Goal: Entertainment & Leisure: Consume media (video, audio)

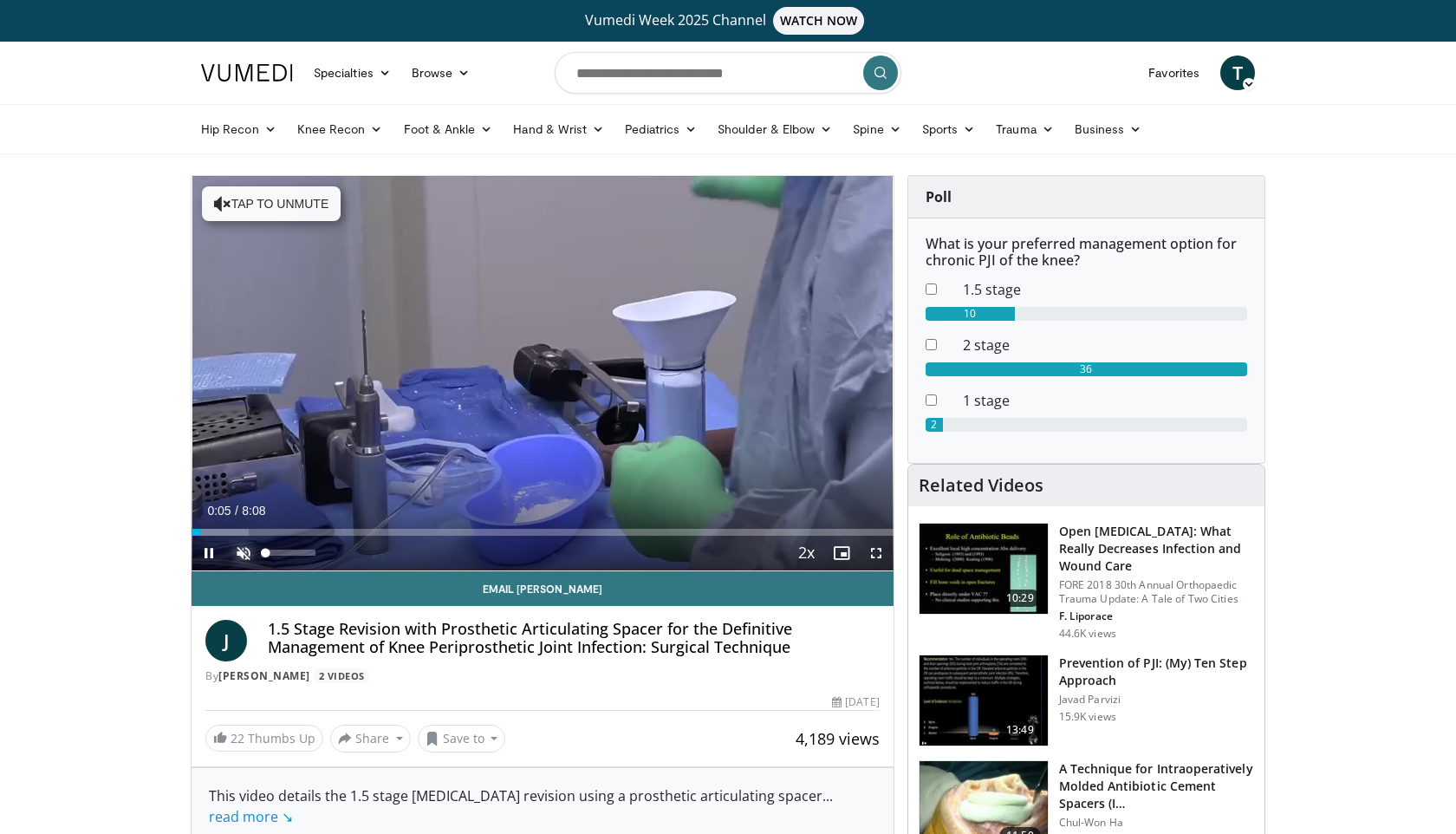
click at [246, 555] on span "Video Player" at bounding box center [243, 553] width 35 height 35
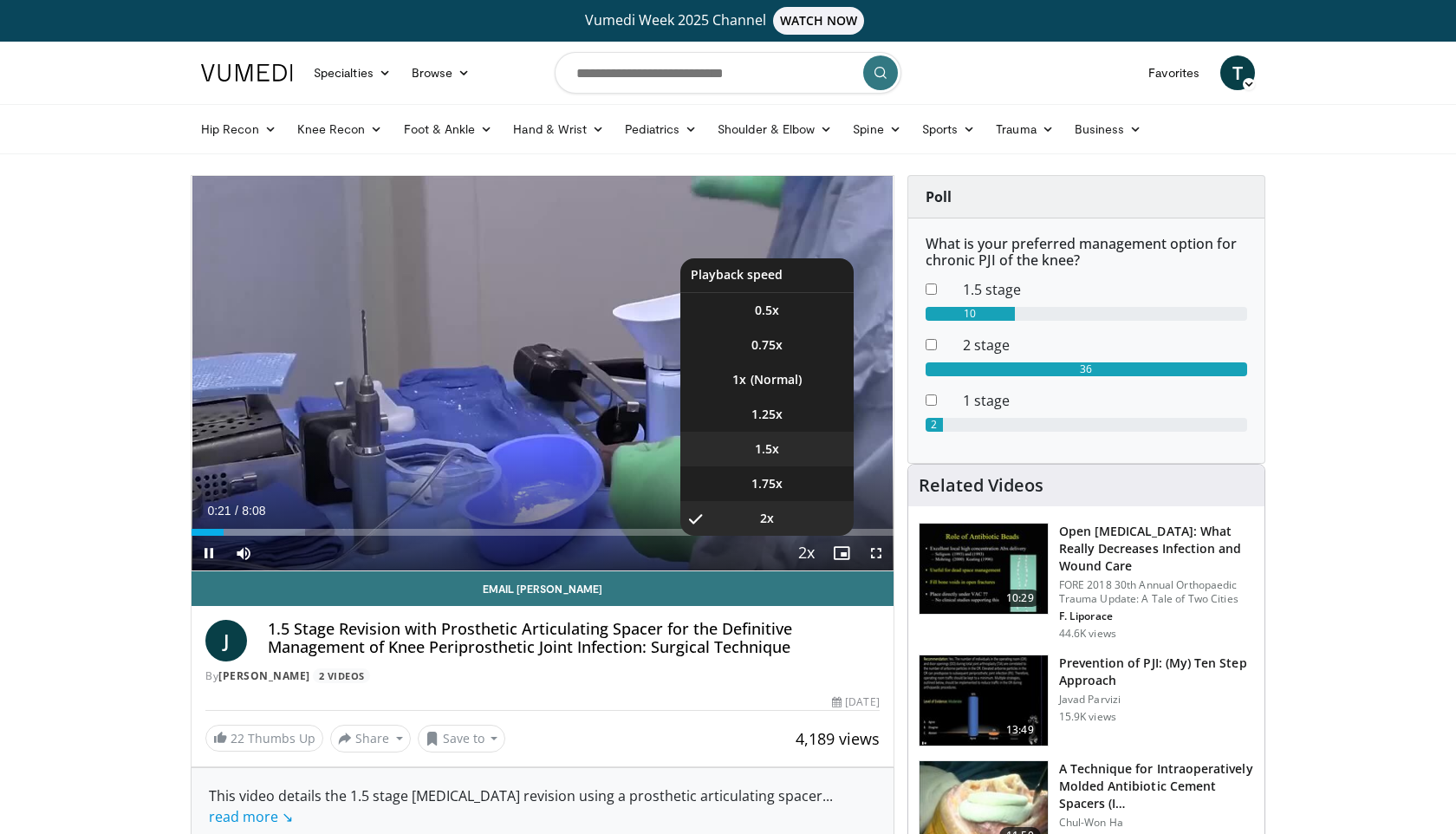
click at [770, 442] on span "1.5x" at bounding box center [767, 449] width 24 height 18
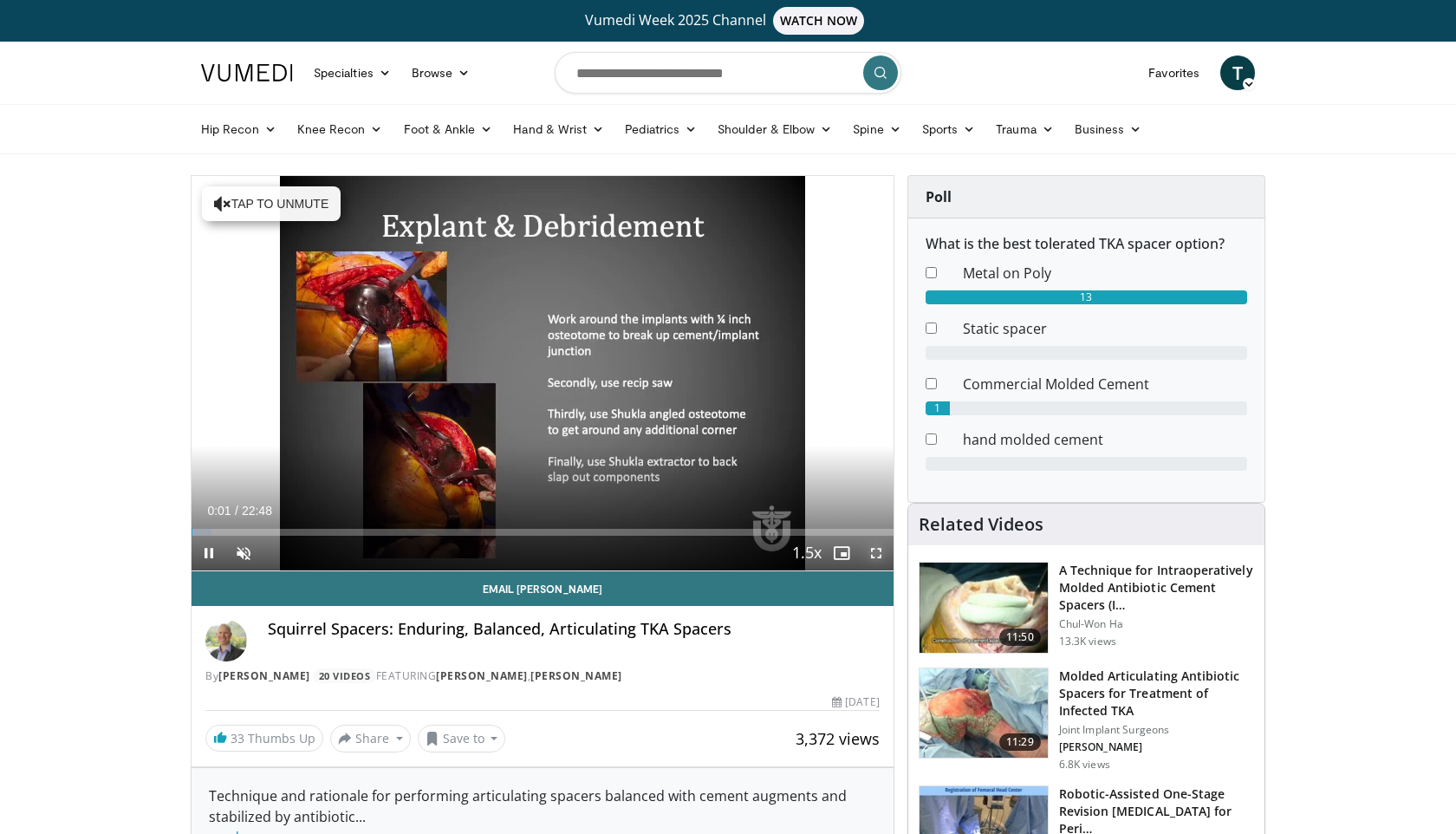
click at [880, 552] on span "Video Player" at bounding box center [876, 553] width 35 height 35
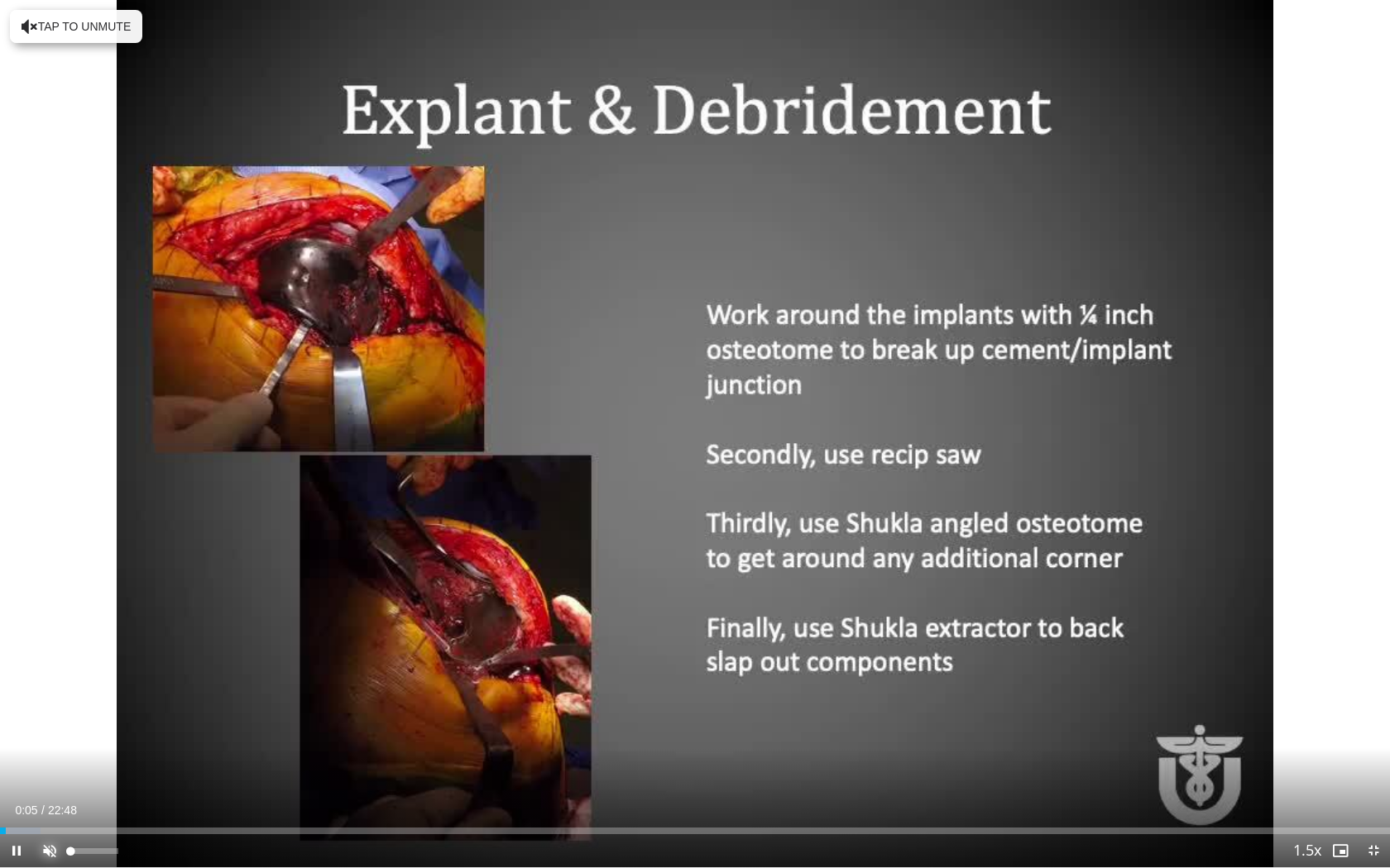
click at [53, 795] on span "Video Player" at bounding box center [50, 851] width 33 height 33
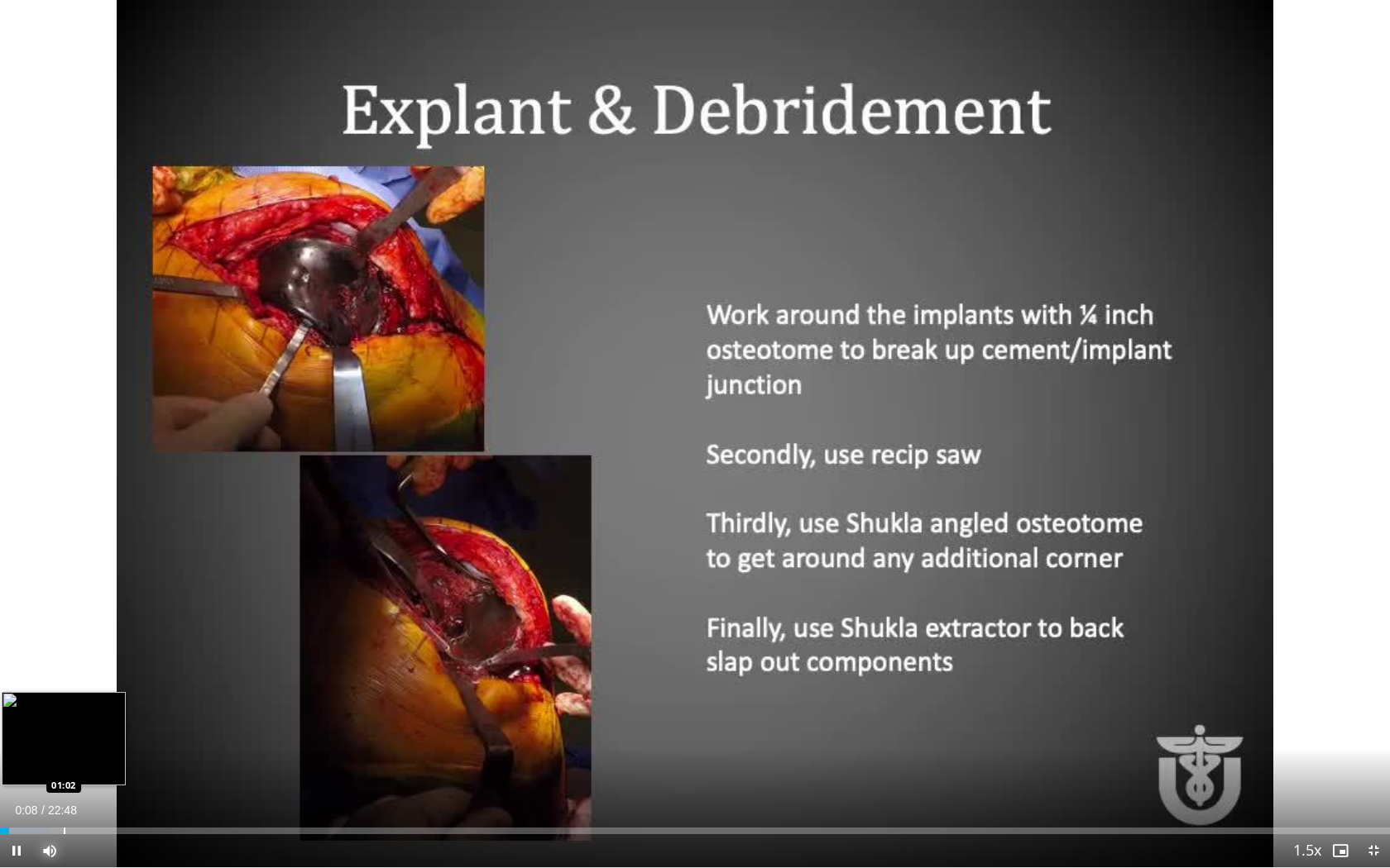
click at [63, 795] on div "Loaded : 3.62% 00:09 01:02" at bounding box center [695, 827] width 1390 height 16
click at [84, 795] on div "Progress Bar" at bounding box center [85, 831] width 2 height 7
click at [101, 795] on div "Progress Bar" at bounding box center [102, 831] width 2 height 7
click at [119, 795] on div "Progress Bar" at bounding box center [120, 831] width 2 height 7
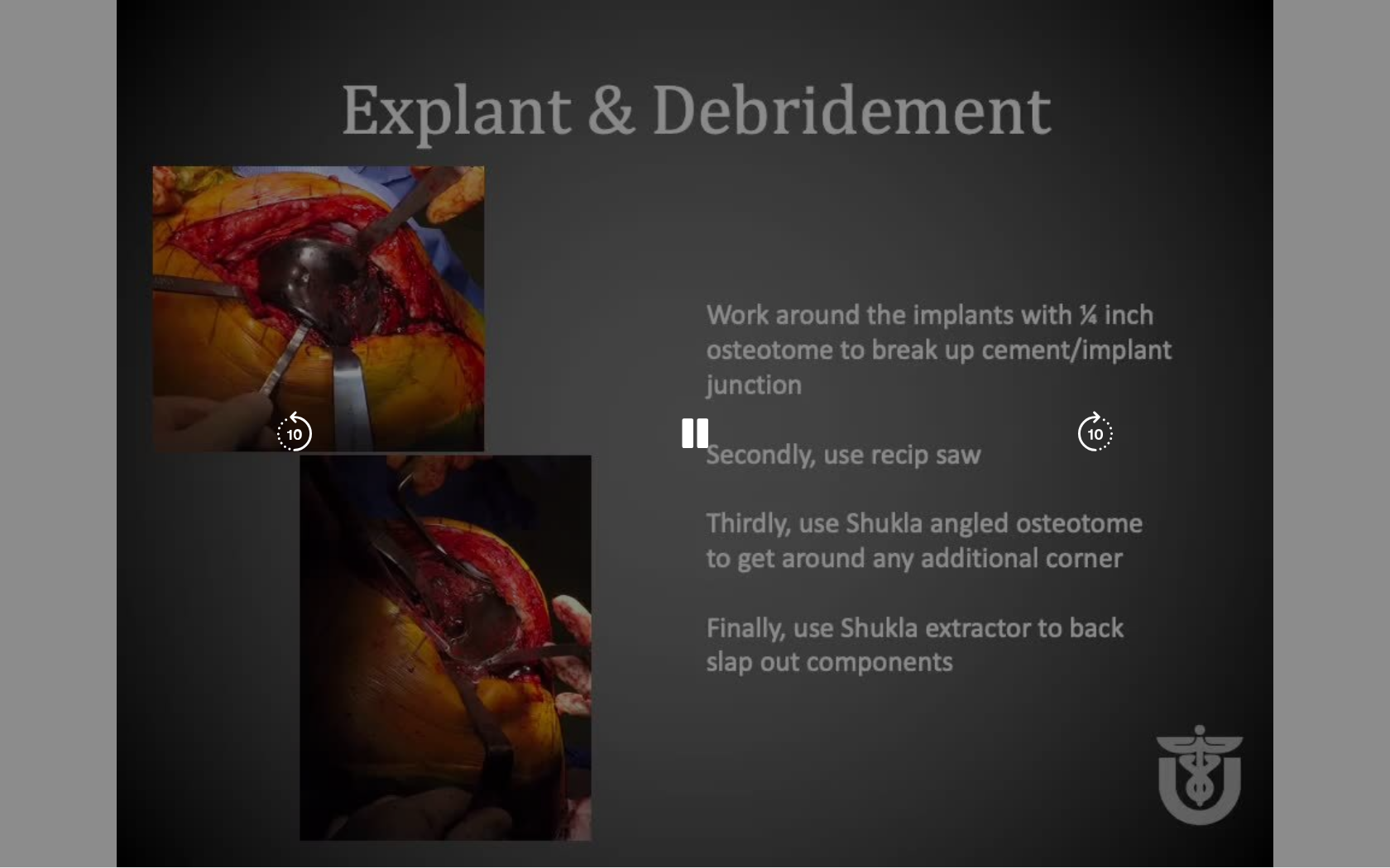
click at [134, 795] on video-js "**********" at bounding box center [695, 434] width 1390 height 868
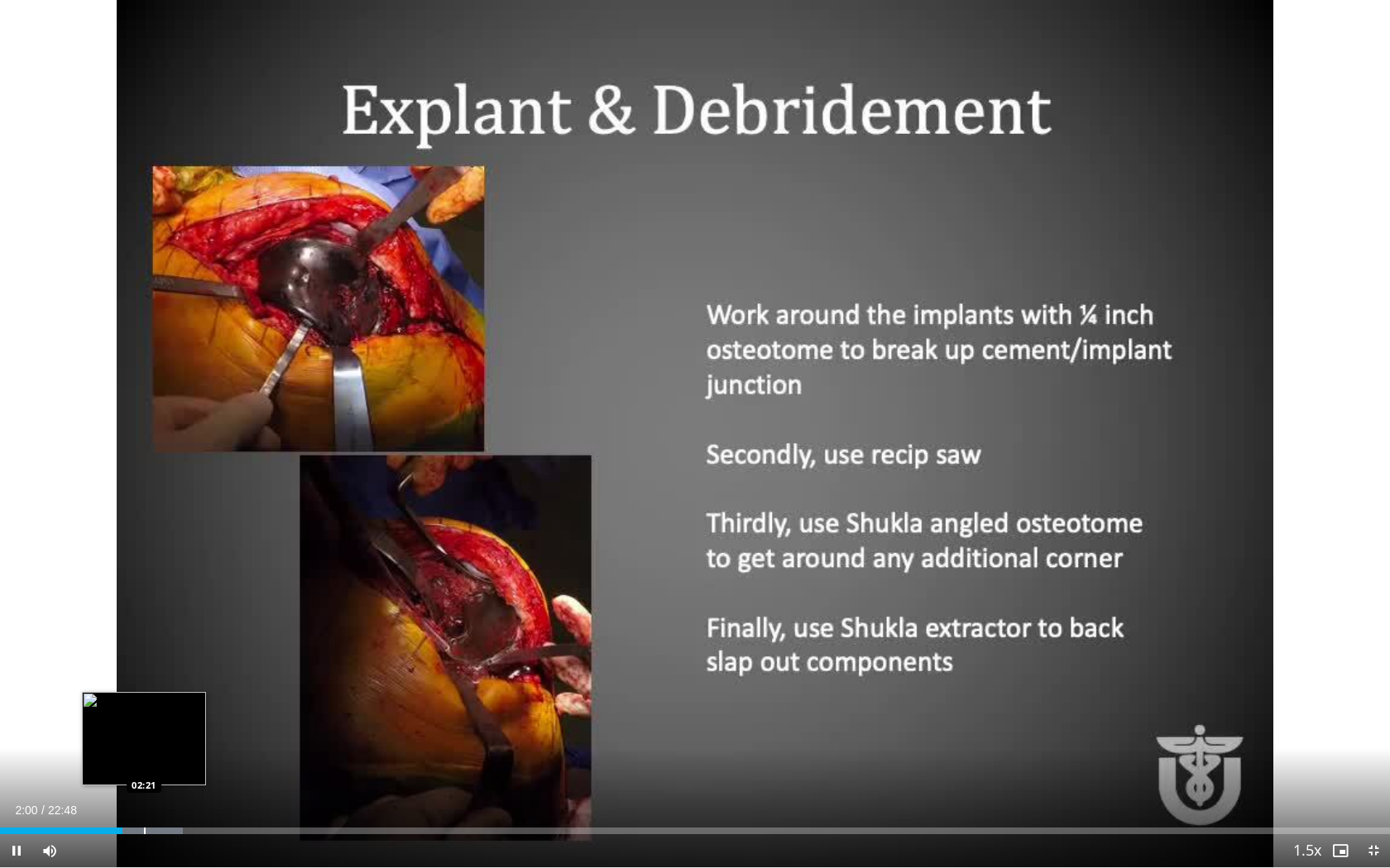
click at [144, 795] on div "Progress Bar" at bounding box center [145, 831] width 2 height 7
click at [168, 795] on div "Progress Bar" at bounding box center [169, 831] width 2 height 7
click at [189, 795] on div "Progress Bar" at bounding box center [190, 831] width 2 height 7
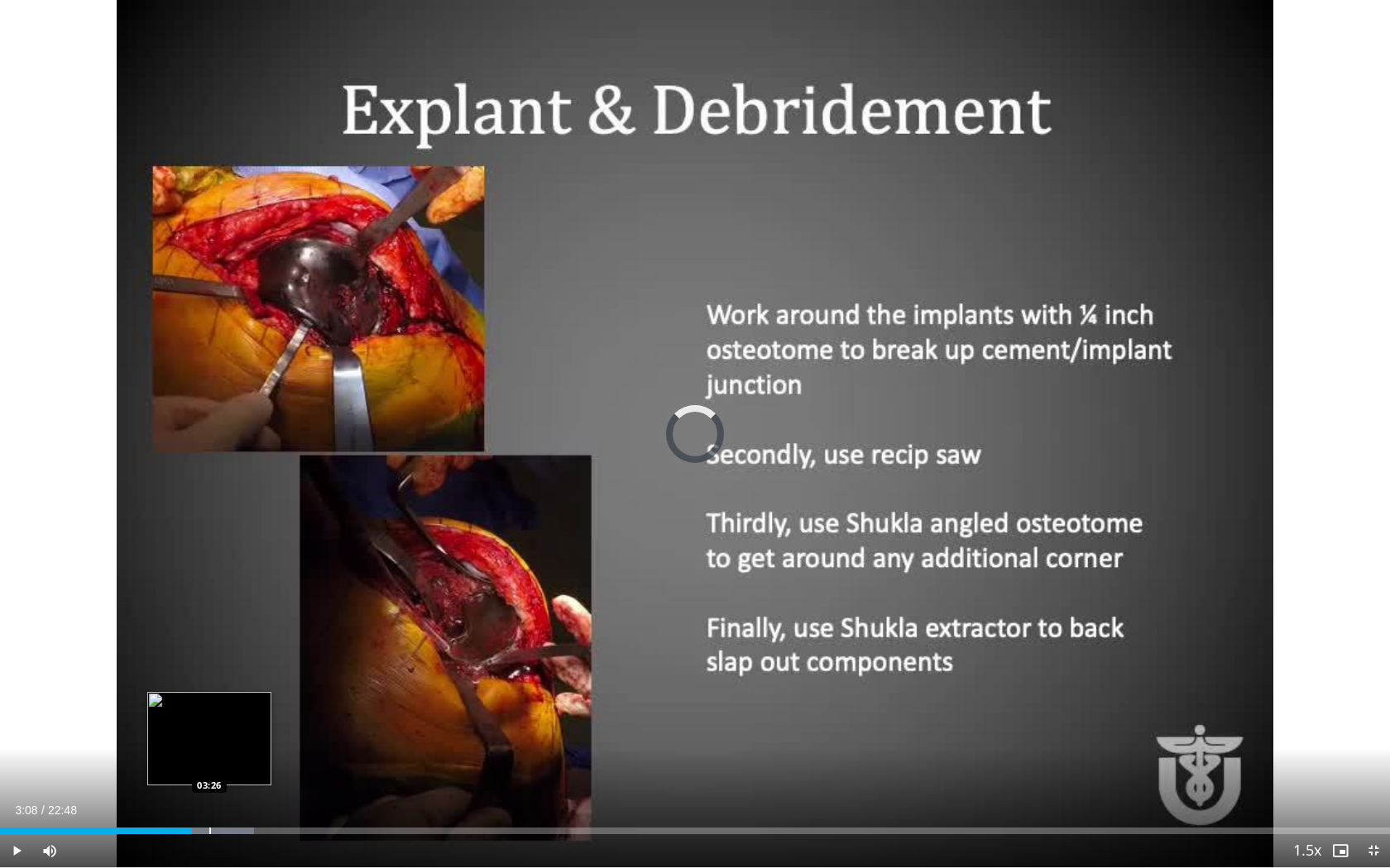
click at [209, 795] on div "Progress Bar" at bounding box center [210, 831] width 2 height 7
click at [222, 795] on div "Progress Bar" at bounding box center [221, 831] width 2 height 7
click at [240, 795] on div "Progress Bar" at bounding box center [241, 831] width 2 height 7
click at [260, 795] on div "Progress Bar" at bounding box center [261, 831] width 2 height 7
click at [274, 795] on div "Progress Bar" at bounding box center [274, 831] width 2 height 7
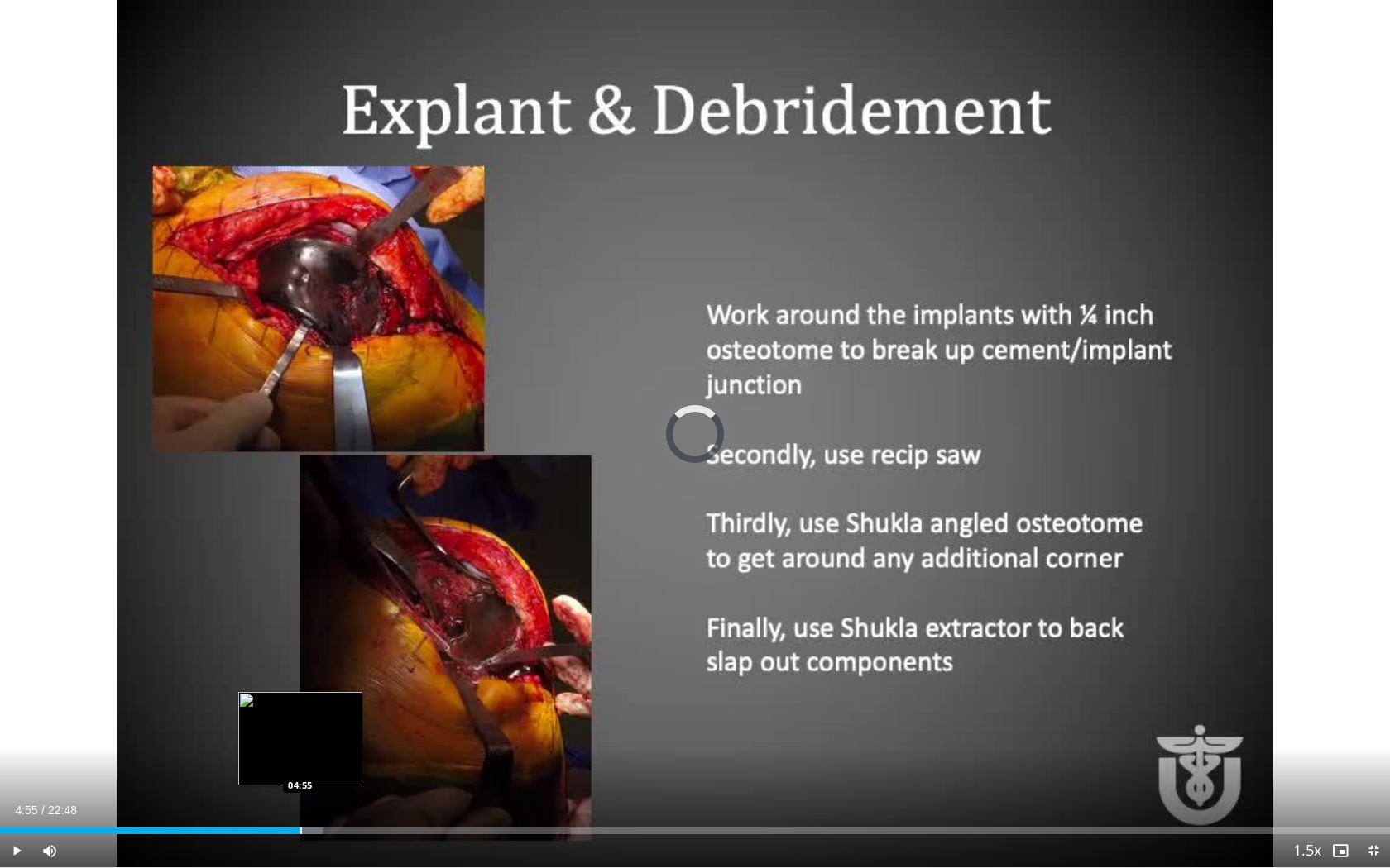
click at [300, 795] on div "Progress Bar" at bounding box center [301, 831] width 2 height 7
click at [323, 795] on div "Progress Bar" at bounding box center [324, 831] width 2 height 7
click at [343, 795] on div "Progress Bar" at bounding box center [344, 831] width 2 height 7
click at [358, 795] on div "Current Time 5:39 / Duration 22:48 Pause Skip Backward Skip Forward Mute Loaded…" at bounding box center [695, 851] width 1390 height 33
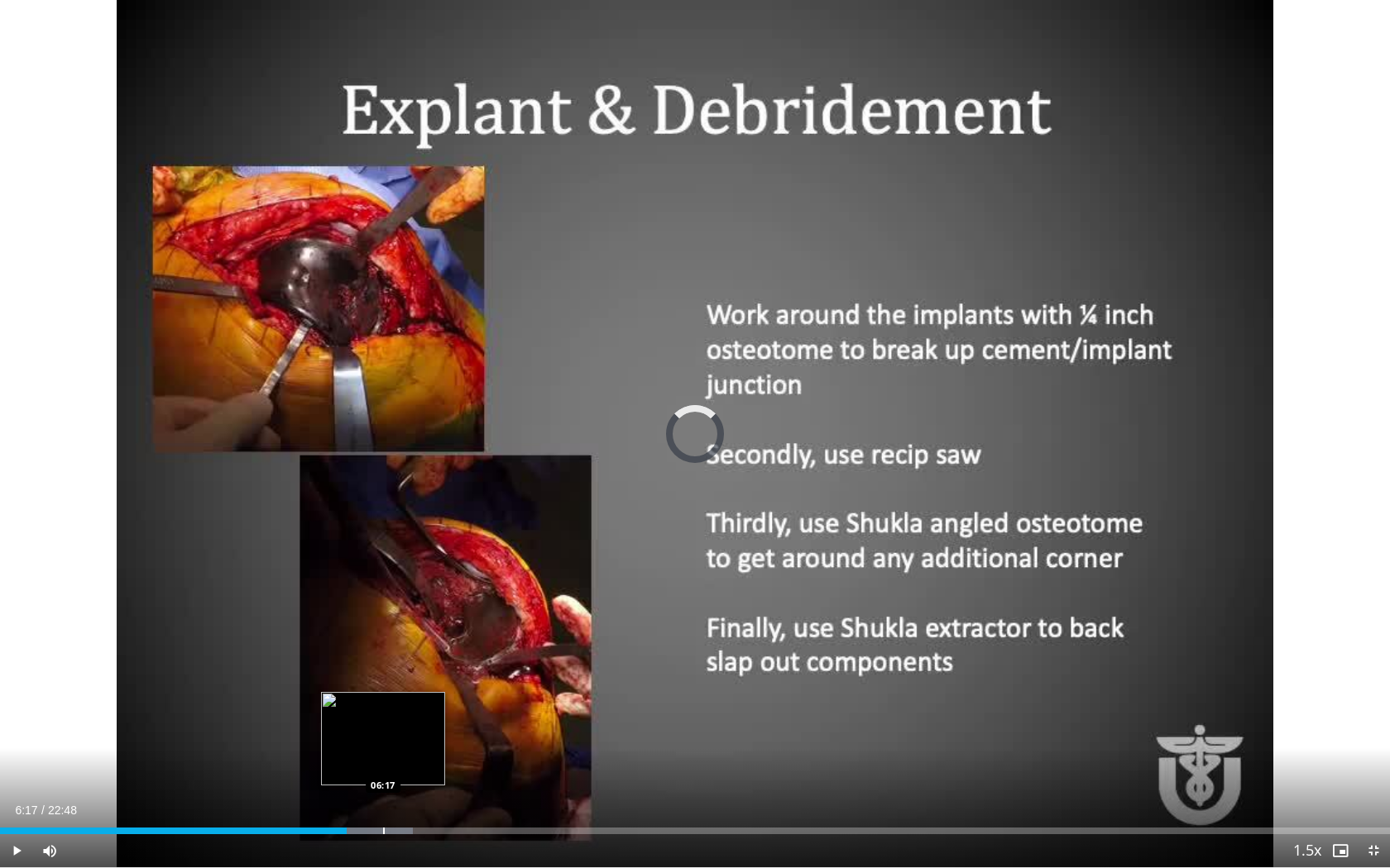
click at [383, 795] on div "Progress Bar" at bounding box center [384, 831] width 2 height 7
click at [410, 795] on div "Progress Bar" at bounding box center [411, 831] width 2 height 7
click at [428, 795] on div "Progress Bar" at bounding box center [429, 831] width 2 height 7
click at [446, 795] on div "Progress Bar" at bounding box center [447, 831] width 2 height 7
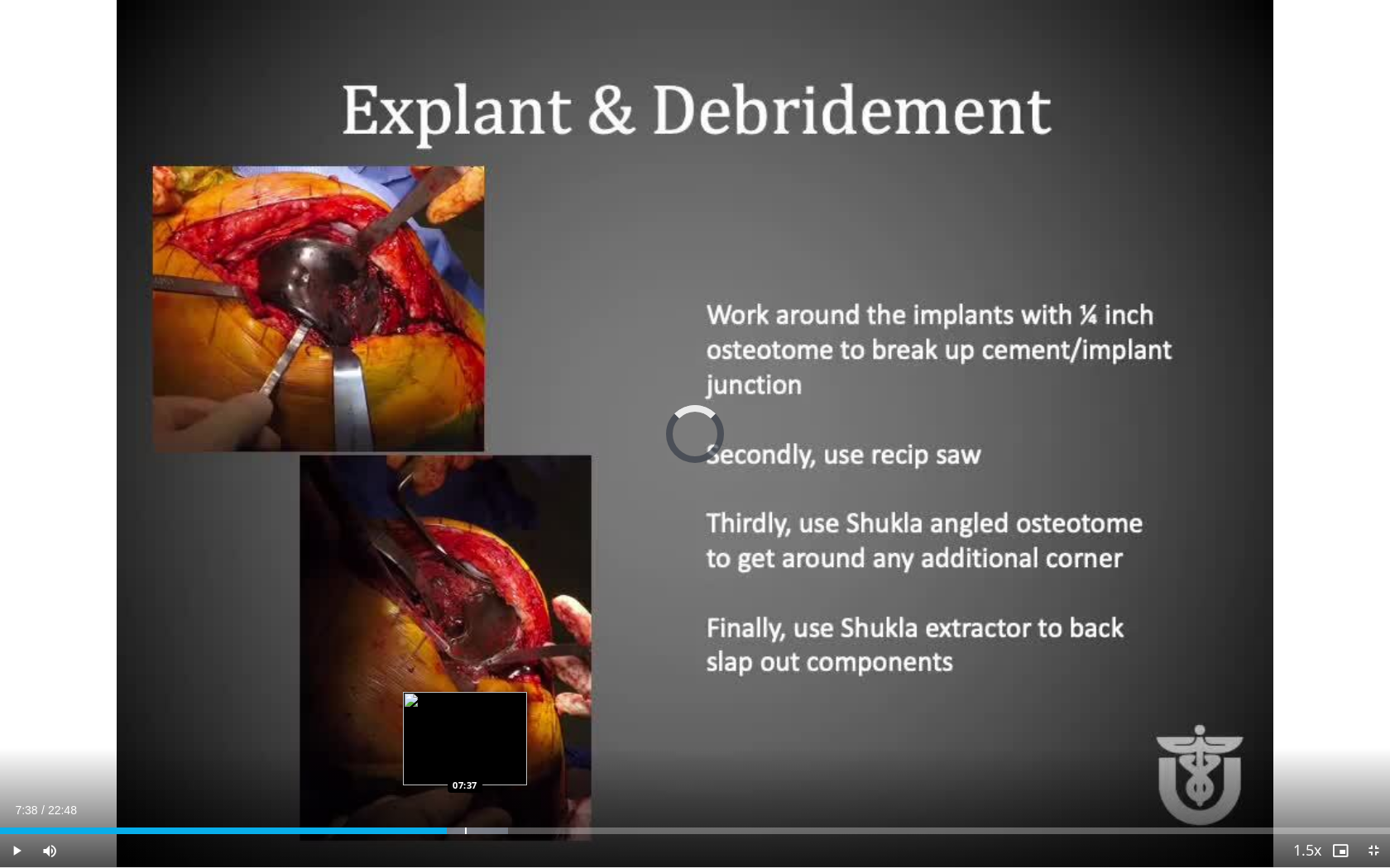
click at [465, 795] on div "Progress Bar" at bounding box center [466, 831] width 2 height 7
click at [487, 795] on div "Progress Bar" at bounding box center [488, 831] width 2 height 7
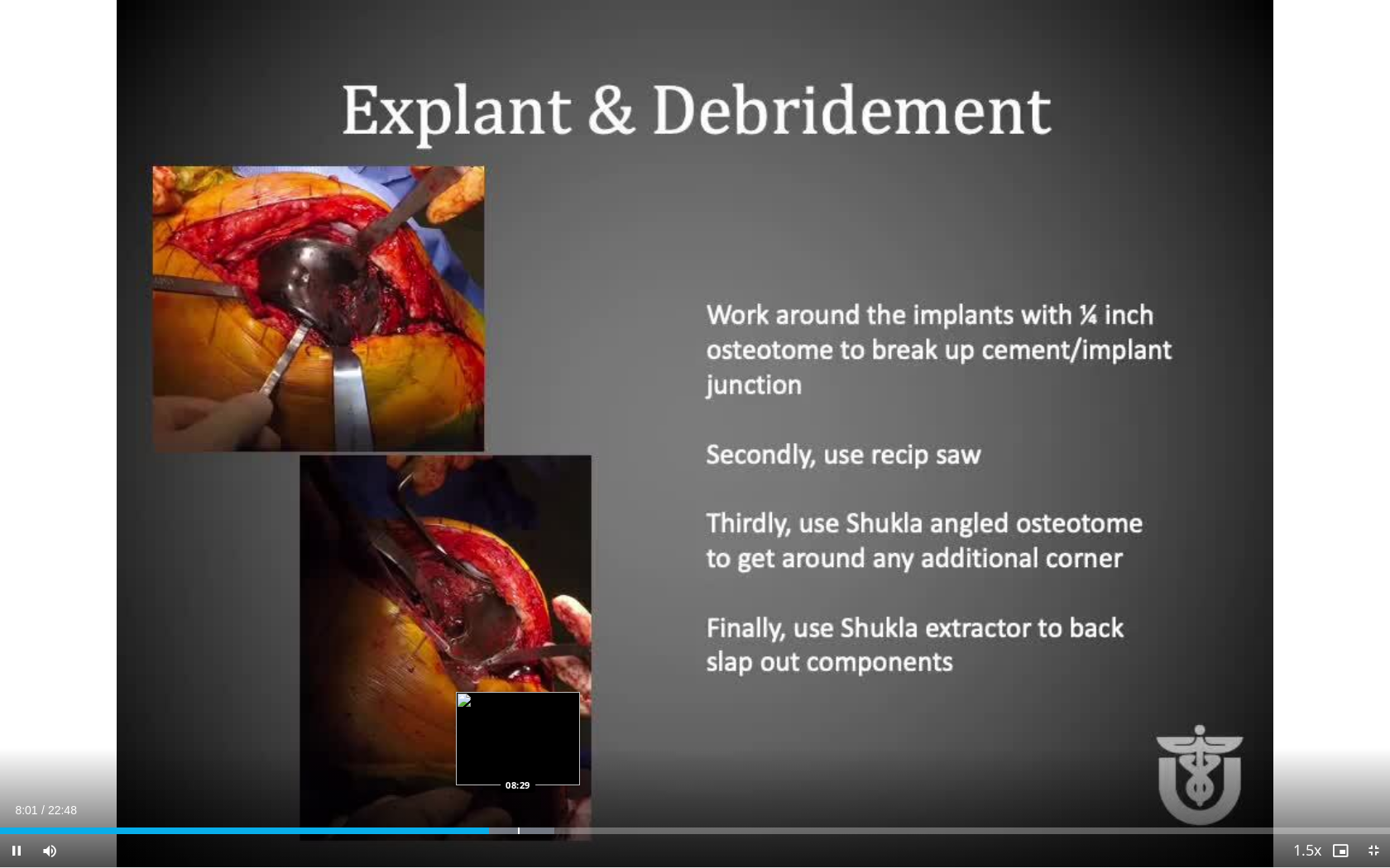
click at [518, 795] on div "Progress Bar" at bounding box center [519, 831] width 2 height 7
click at [539, 795] on div "Progress Bar" at bounding box center [539, 831] width 2 height 7
click at [562, 795] on div "Progress Bar" at bounding box center [563, 831] width 2 height 7
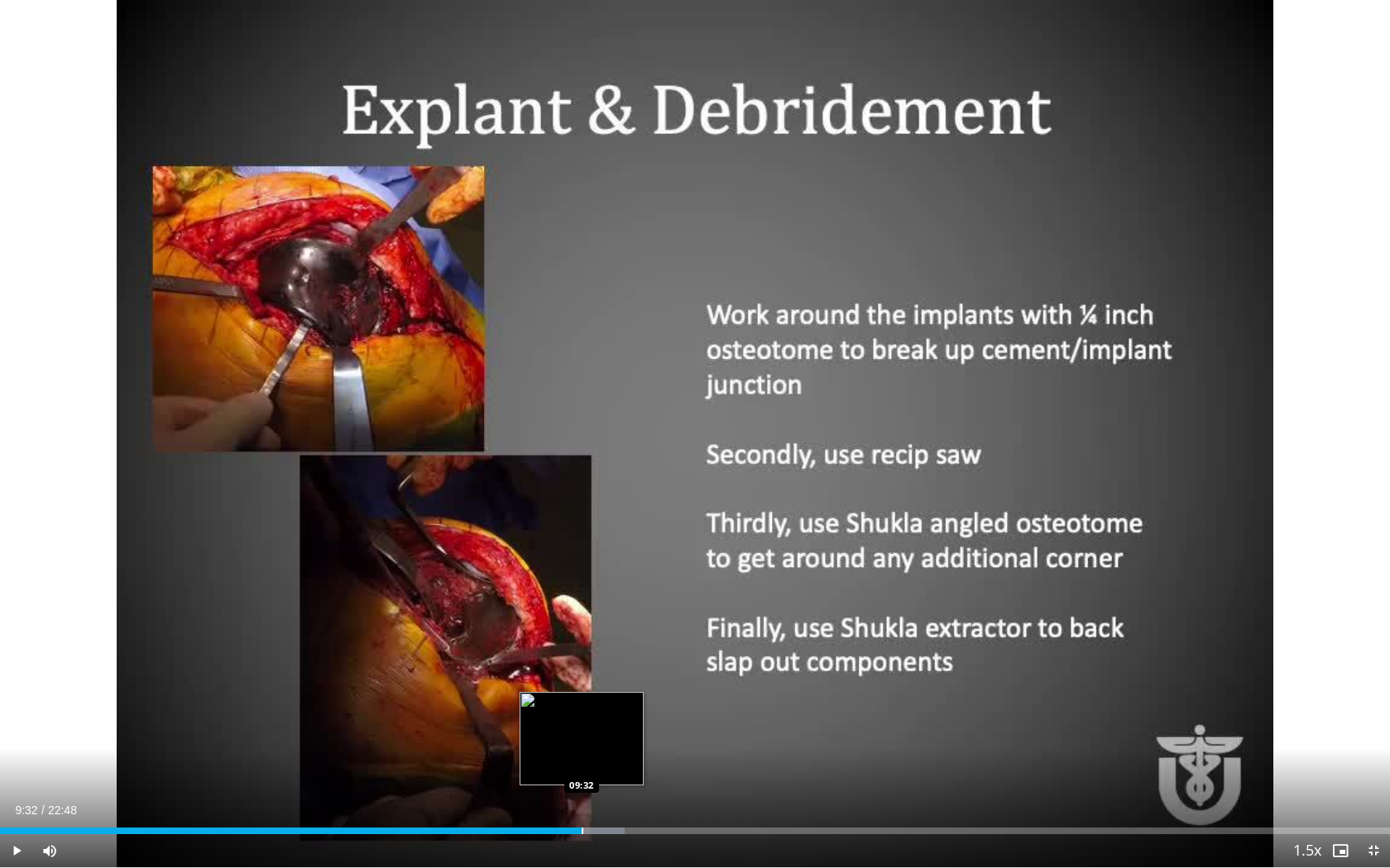
click at [582, 795] on div "Progress Bar" at bounding box center [582, 831] width 2 height 7
click at [603, 795] on div "Progress Bar" at bounding box center [604, 831] width 2 height 7
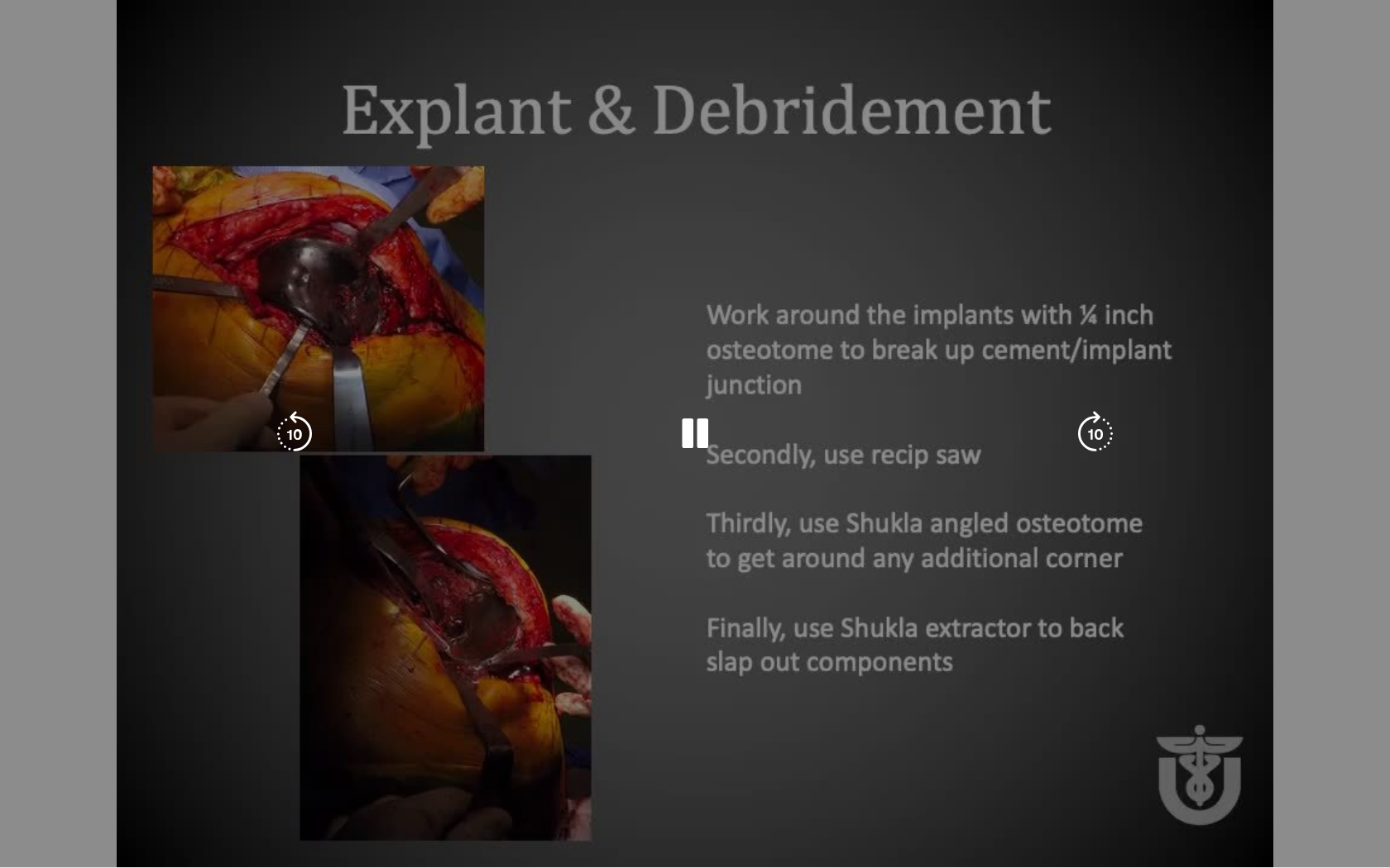
click at [619, 795] on div "10 seconds Tap to unmute" at bounding box center [695, 434] width 1390 height 867
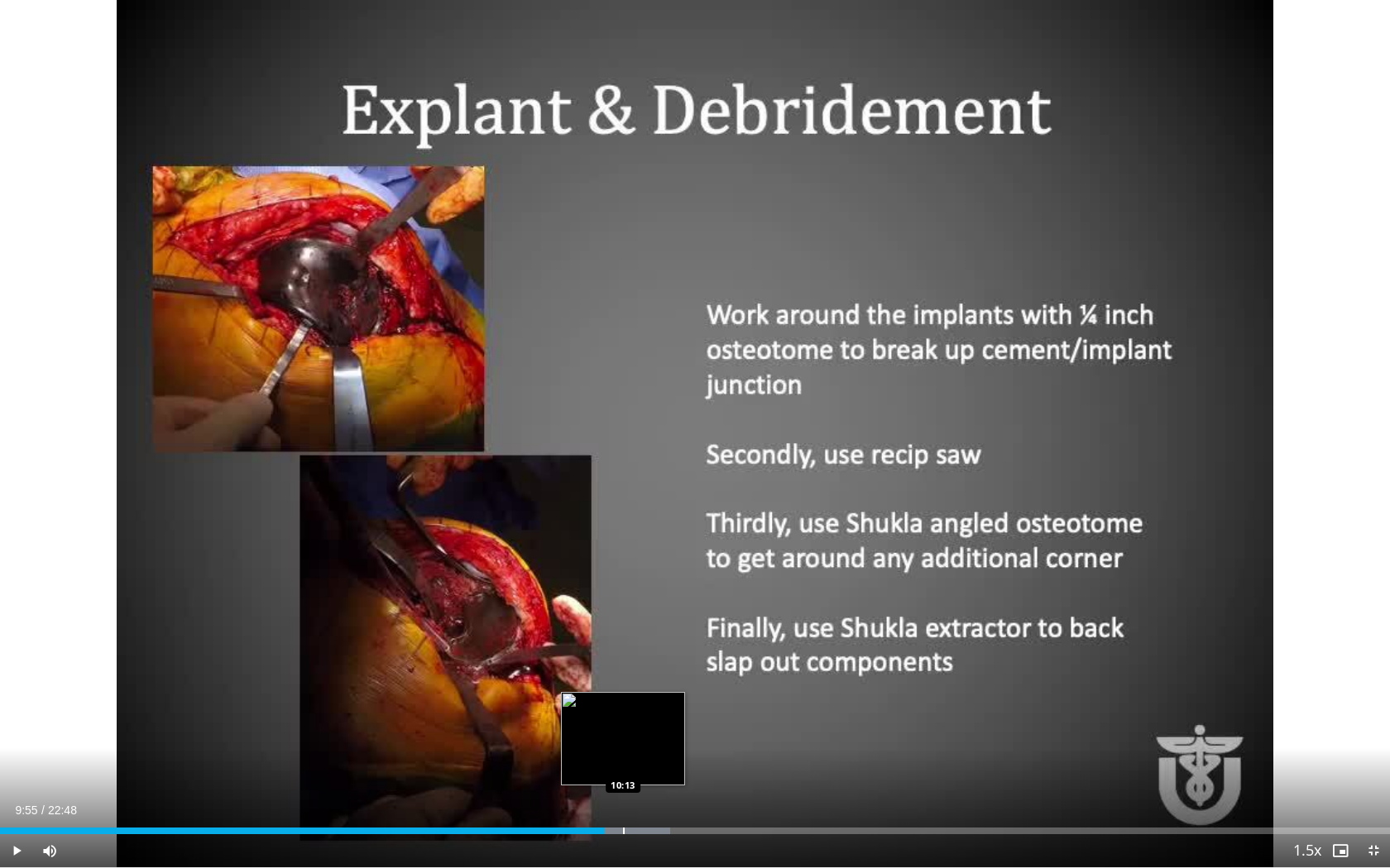
click at [623, 795] on div "Progress Bar" at bounding box center [624, 831] width 2 height 7
click at [640, 795] on div "Progress Bar" at bounding box center [640, 831] width 2 height 7
click at [649, 795] on div "Progress Bar" at bounding box center [650, 831] width 2 height 7
click at [662, 795] on div "Progress Bar" at bounding box center [662, 831] width 2 height 7
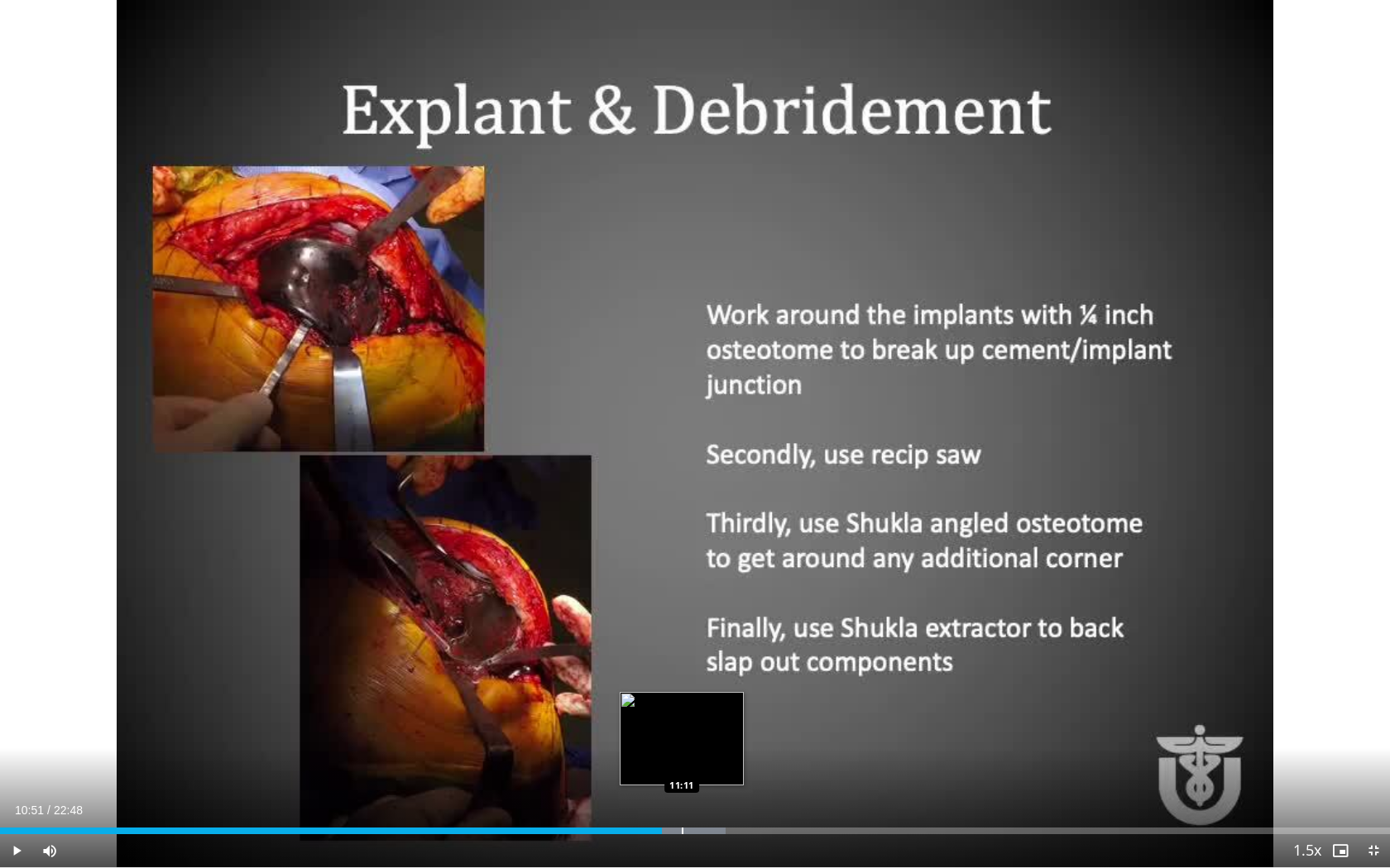
click at [683, 795] on div "Progress Bar" at bounding box center [683, 831] width 2 height 7
click at [11, 795] on span "Video Player" at bounding box center [17, 851] width 33 height 33
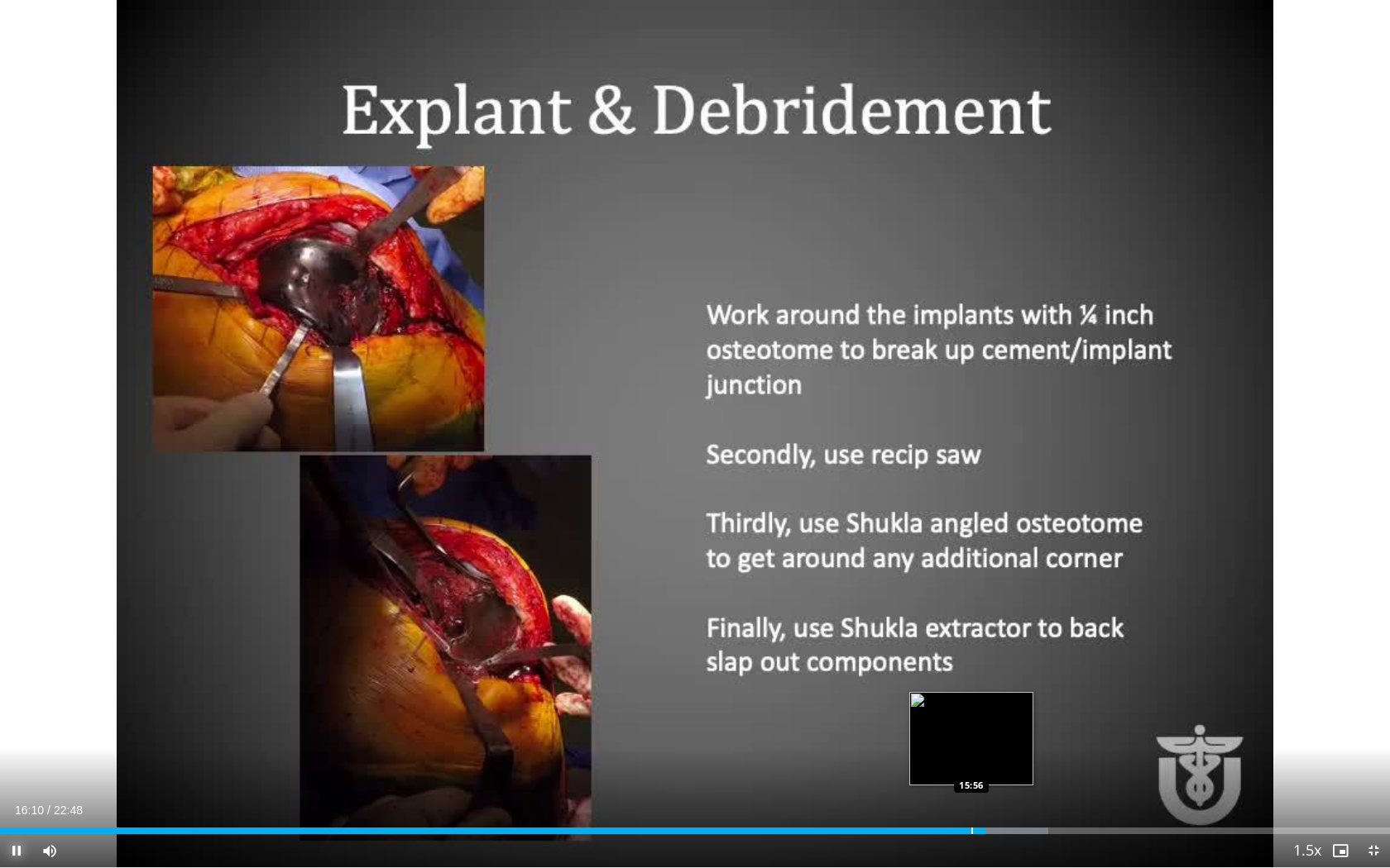
click at [971, 795] on div "Progress Bar" at bounding box center [972, 831] width 2 height 7
click at [953, 795] on div "Progress Bar" at bounding box center [954, 831] width 2 height 7
click at [935, 795] on div "Progress Bar" at bounding box center [936, 831] width 2 height 7
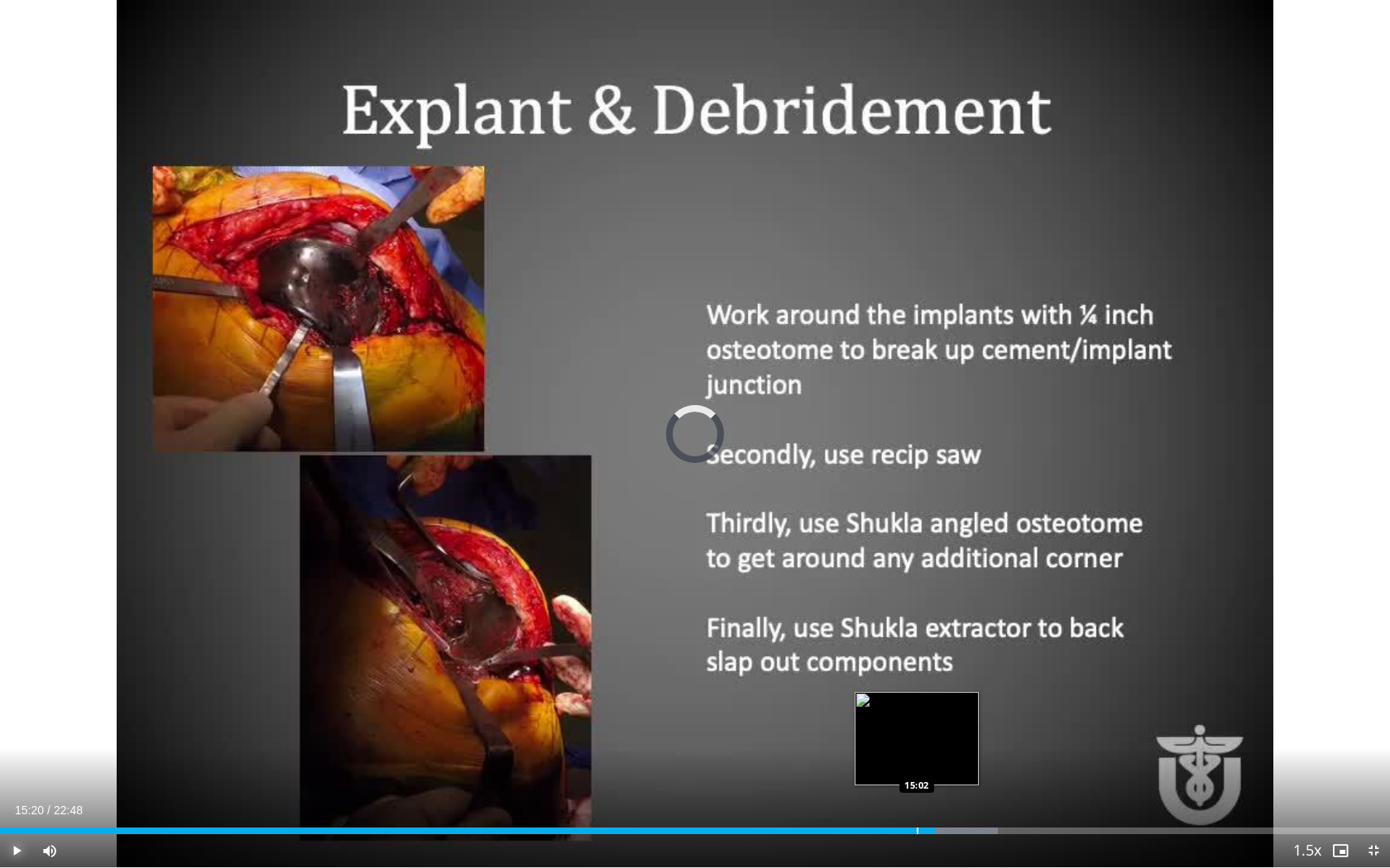
click at [917, 795] on div "Progress Bar" at bounding box center [918, 831] width 2 height 7
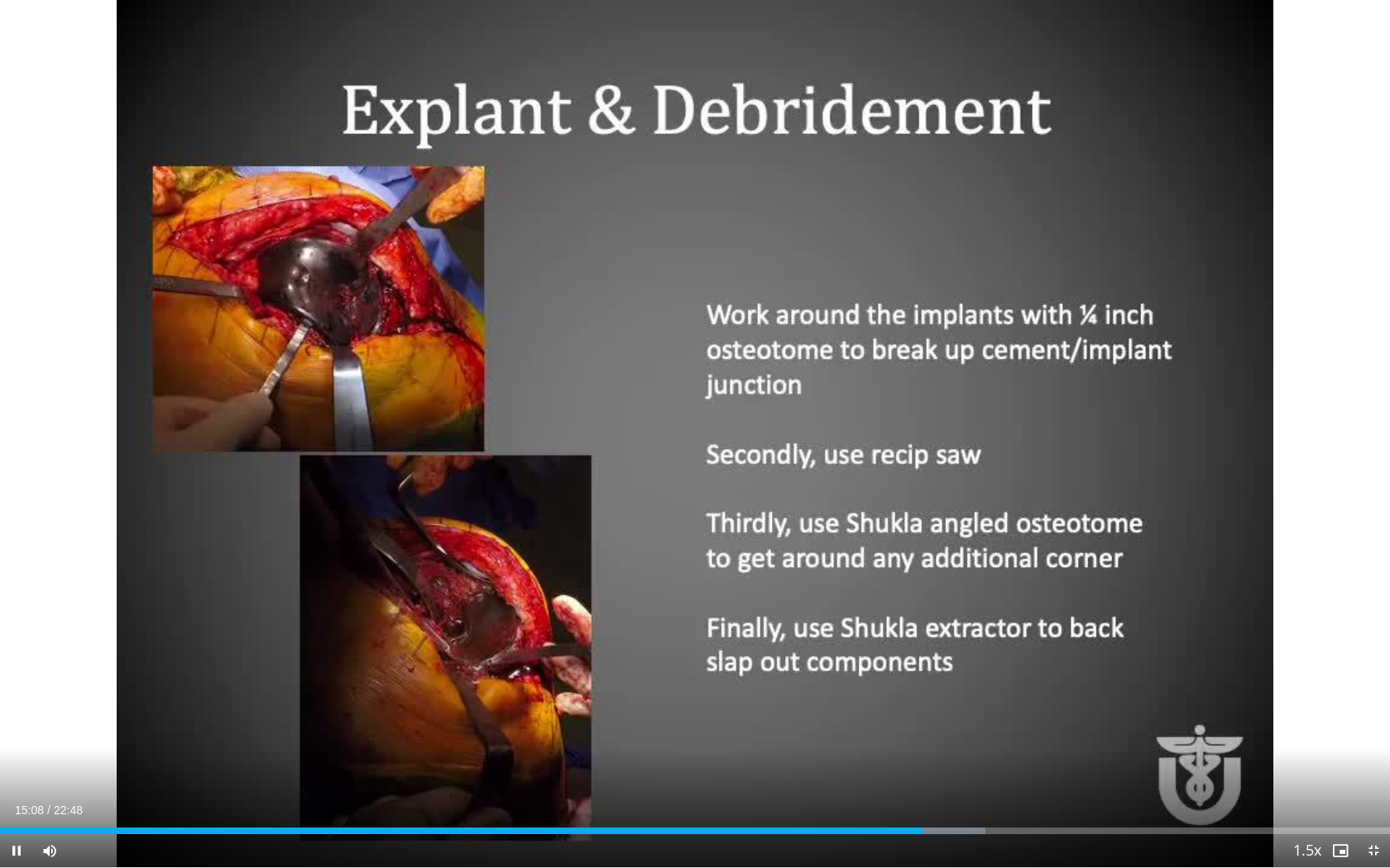
click at [902, 795] on div "Current Time 15:08 / Duration 22:48 Pause Skip Backward Skip Forward Mute Loade…" at bounding box center [695, 851] width 1390 height 33
click at [896, 795] on div "Loaded : 70.89% 15:09 14:42" at bounding box center [695, 827] width 1390 height 16
click at [874, 795] on div "Progress Bar" at bounding box center [875, 831] width 2 height 7
click at [850, 795] on div "Progress Bar" at bounding box center [851, 831] width 2 height 7
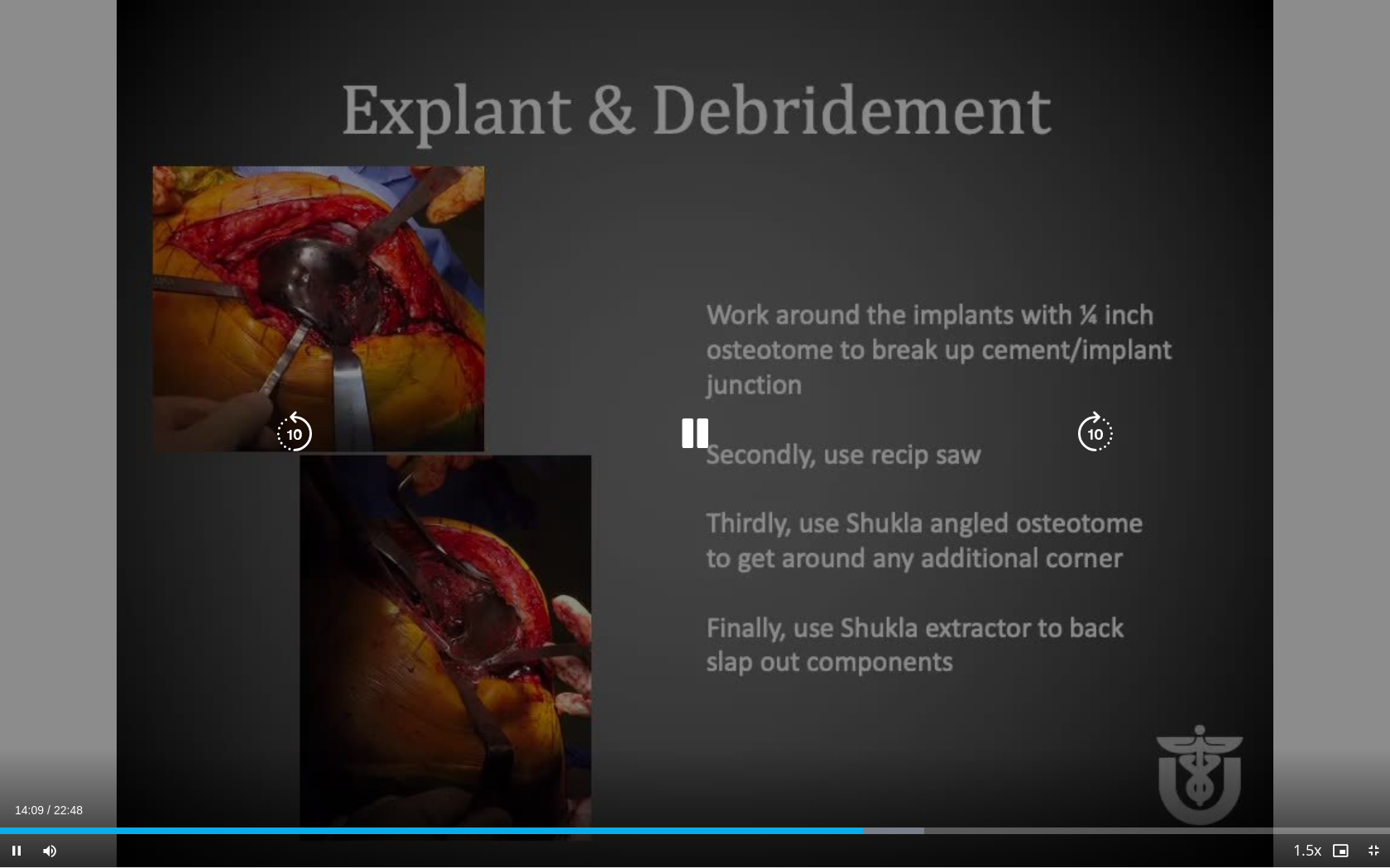
click at [1092, 433] on icon "Video Player" at bounding box center [1095, 434] width 47 height 47
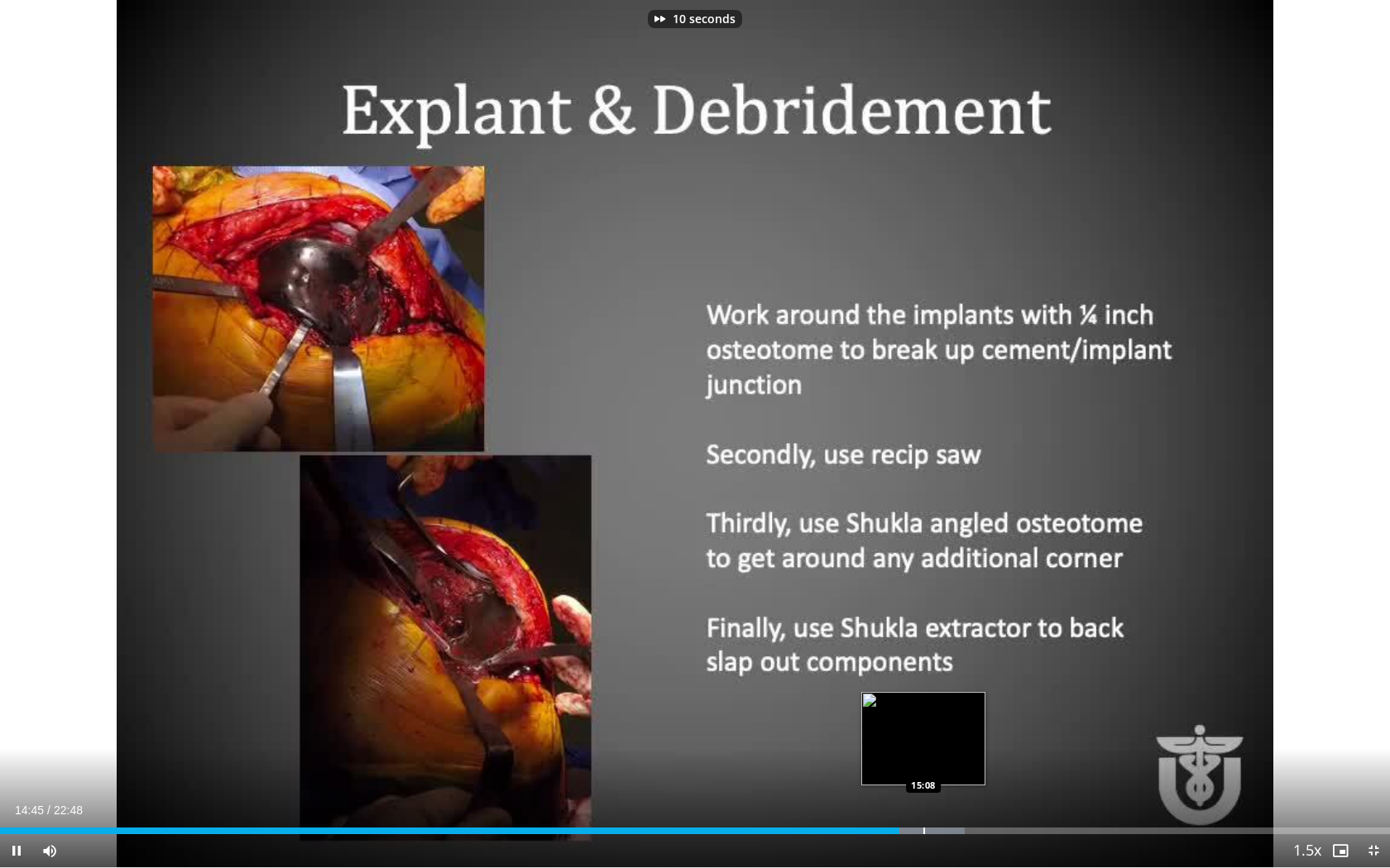
click at [923, 795] on div "Progress Bar" at bounding box center [924, 831] width 2 height 7
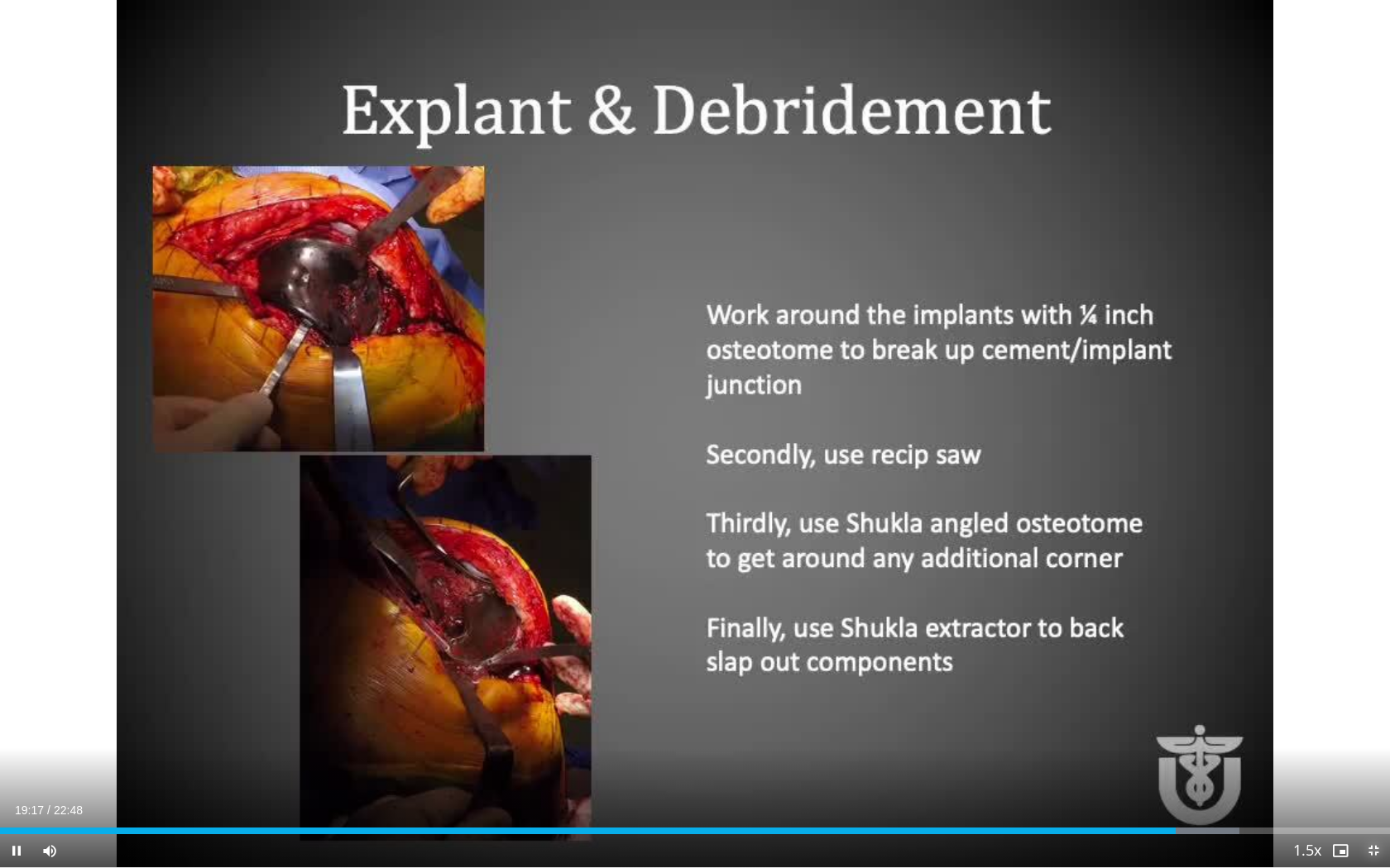
click at [1371, 795] on span "Video Player" at bounding box center [1373, 851] width 33 height 33
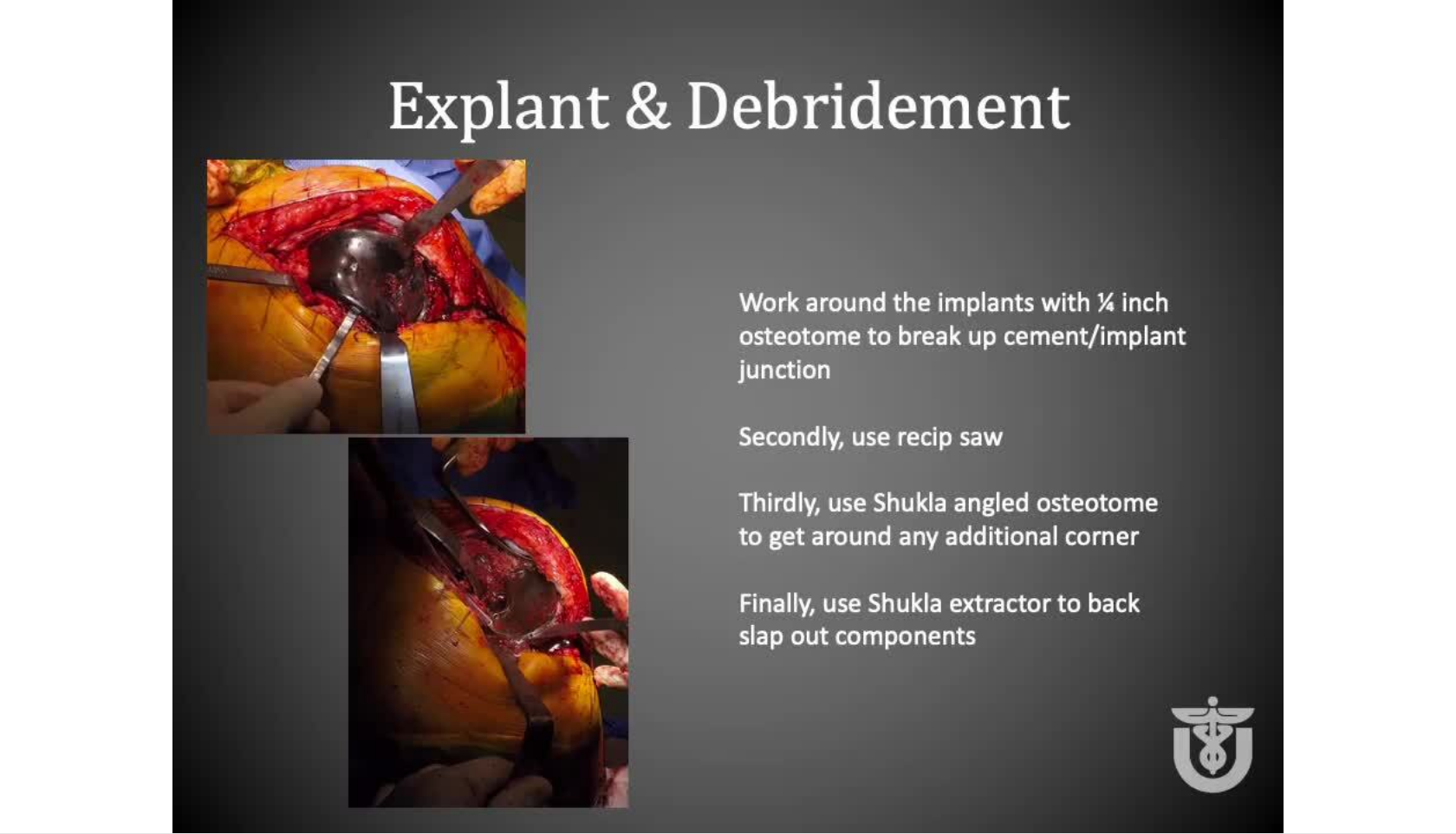
scroll to position [192, 0]
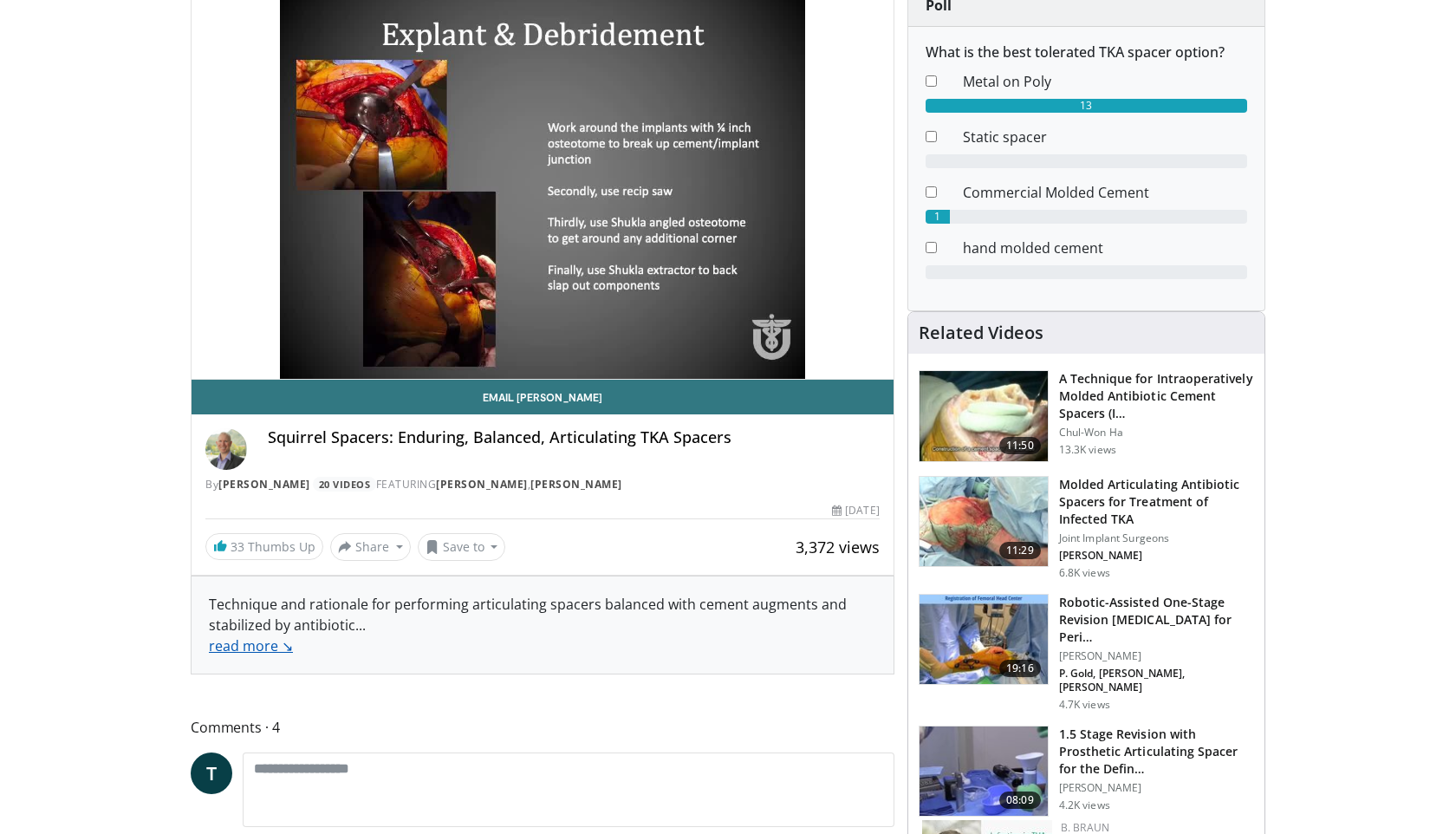
click at [261, 649] on link "read more ↘" at bounding box center [251, 645] width 84 height 19
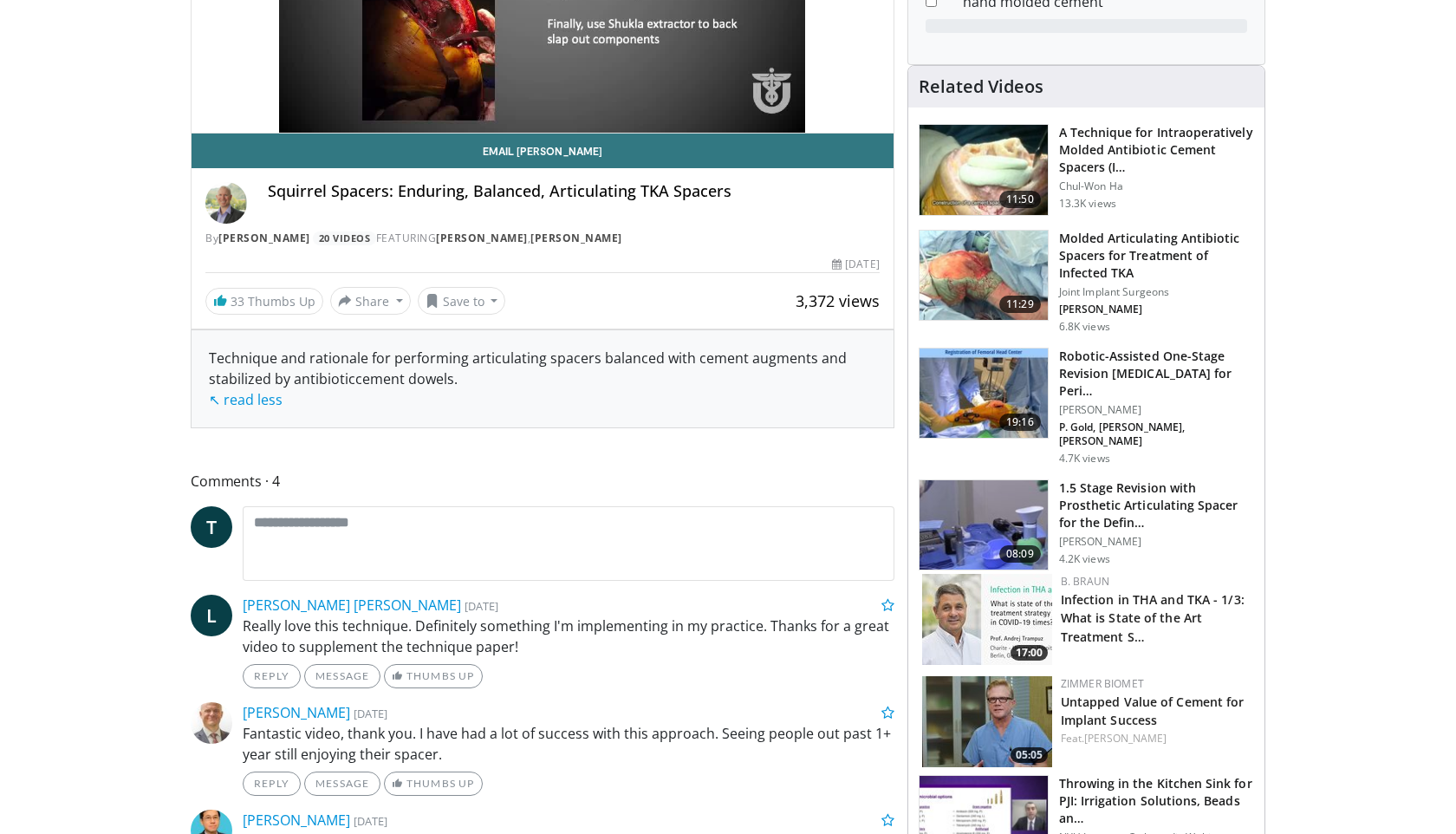
scroll to position [0, 0]
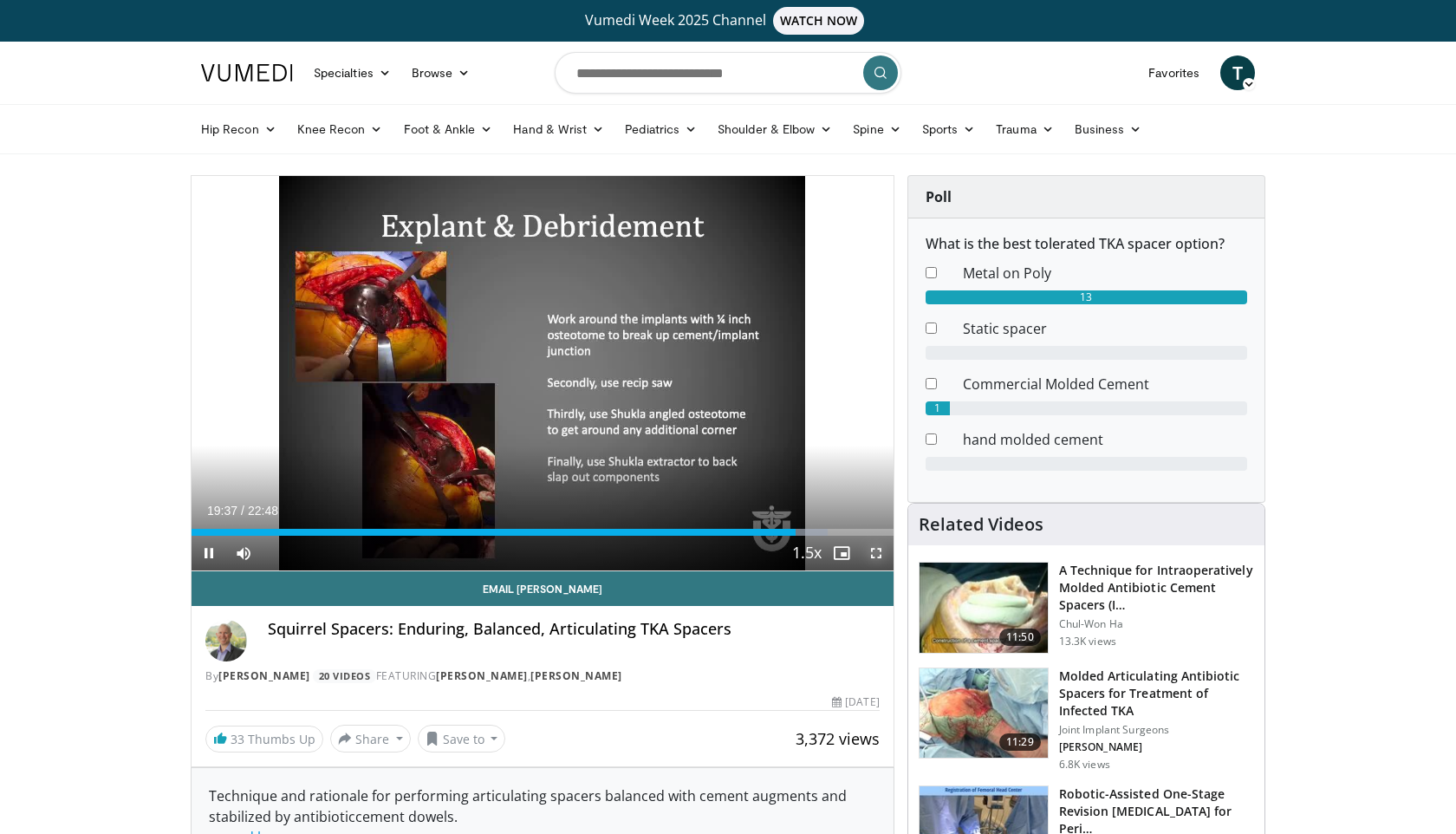
click at [877, 557] on span "Video Player" at bounding box center [876, 553] width 35 height 35
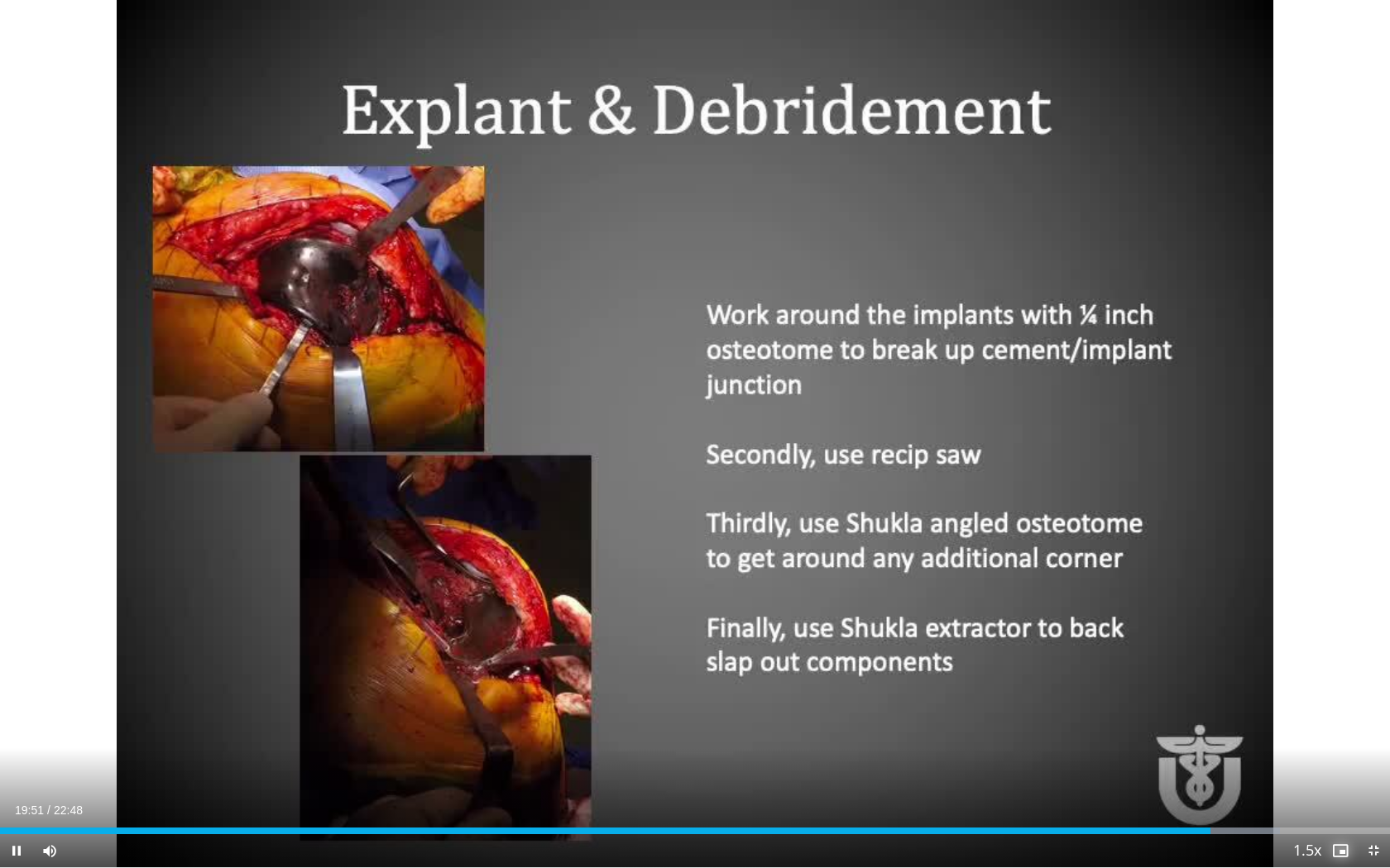
click at [1340, 795] on span "Video Player" at bounding box center [1341, 851] width 33 height 33
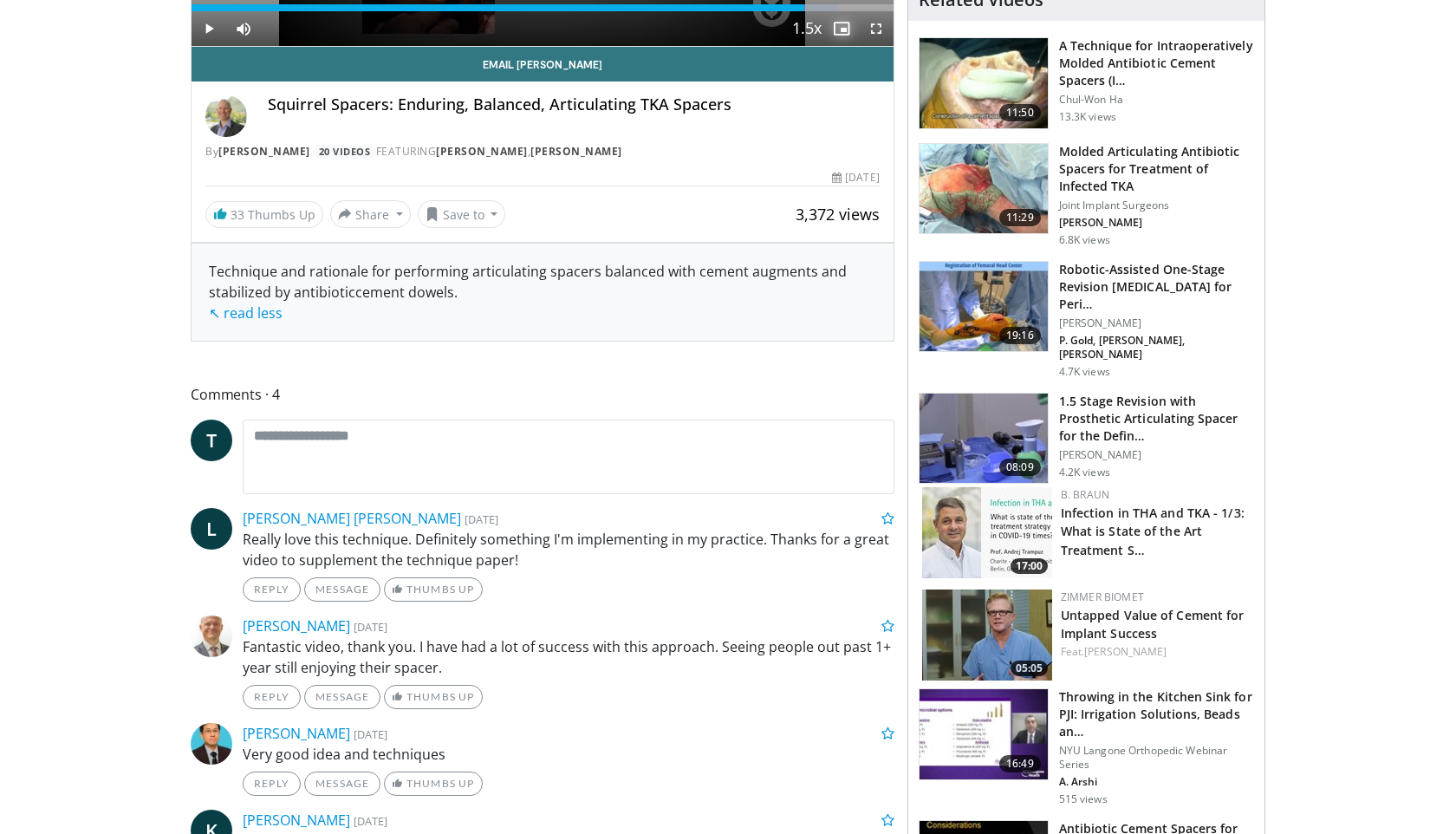
scroll to position [476, 0]
